Goal: Transaction & Acquisition: Purchase product/service

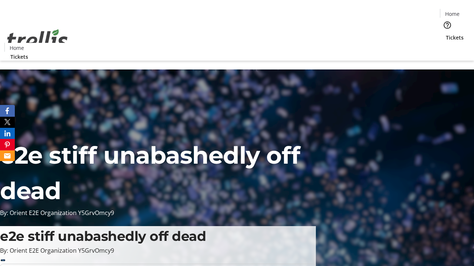
click at [445, 34] on span "Tickets" at bounding box center [454, 38] width 18 height 8
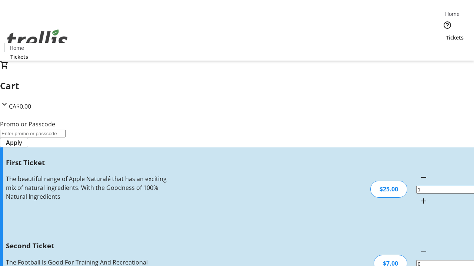
type input "2"
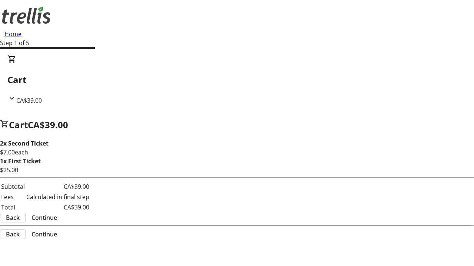
click at [57, 219] on span "Continue" at bounding box center [44, 217] width 26 height 9
